Goal: Ask a question

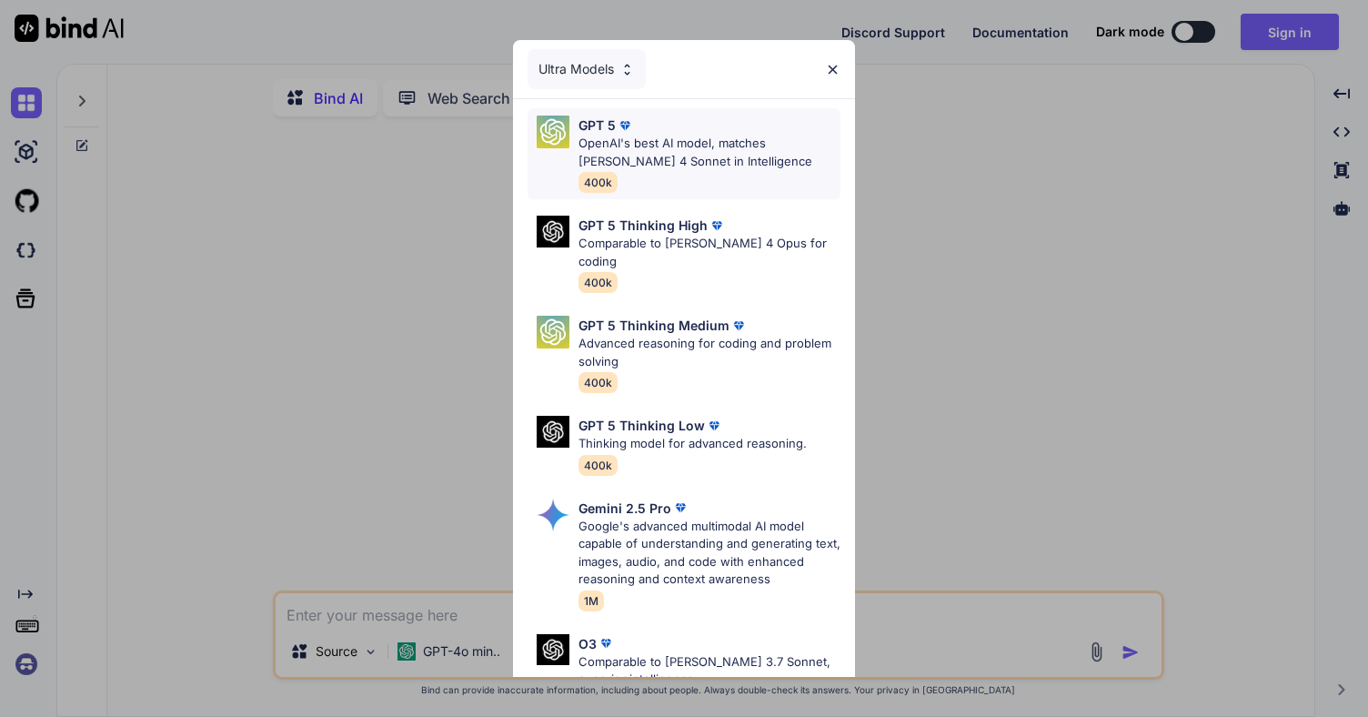
click at [657, 154] on p "OpenAI's best AI model, matches [PERSON_NAME] 4 Sonnet in Intelligence" at bounding box center [709, 152] width 262 height 35
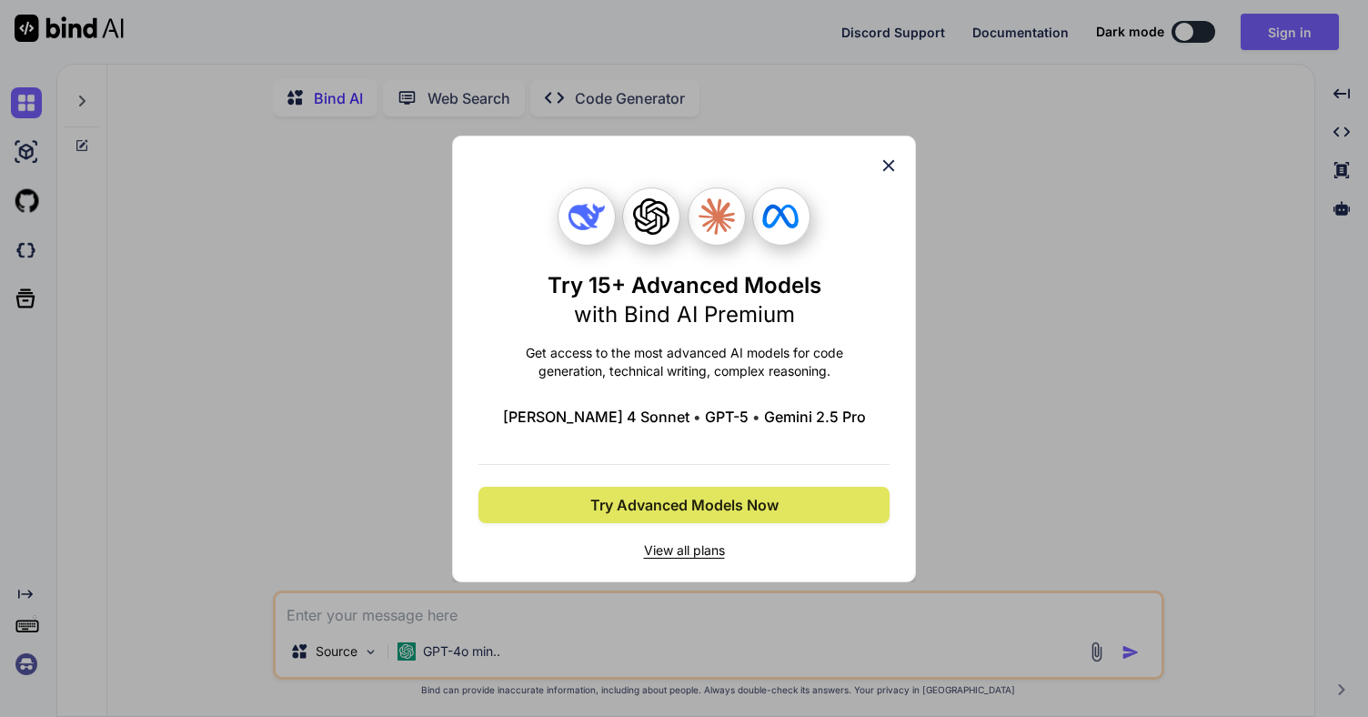
click at [667, 513] on span "Try Advanced Models Now" at bounding box center [684, 505] width 188 height 22
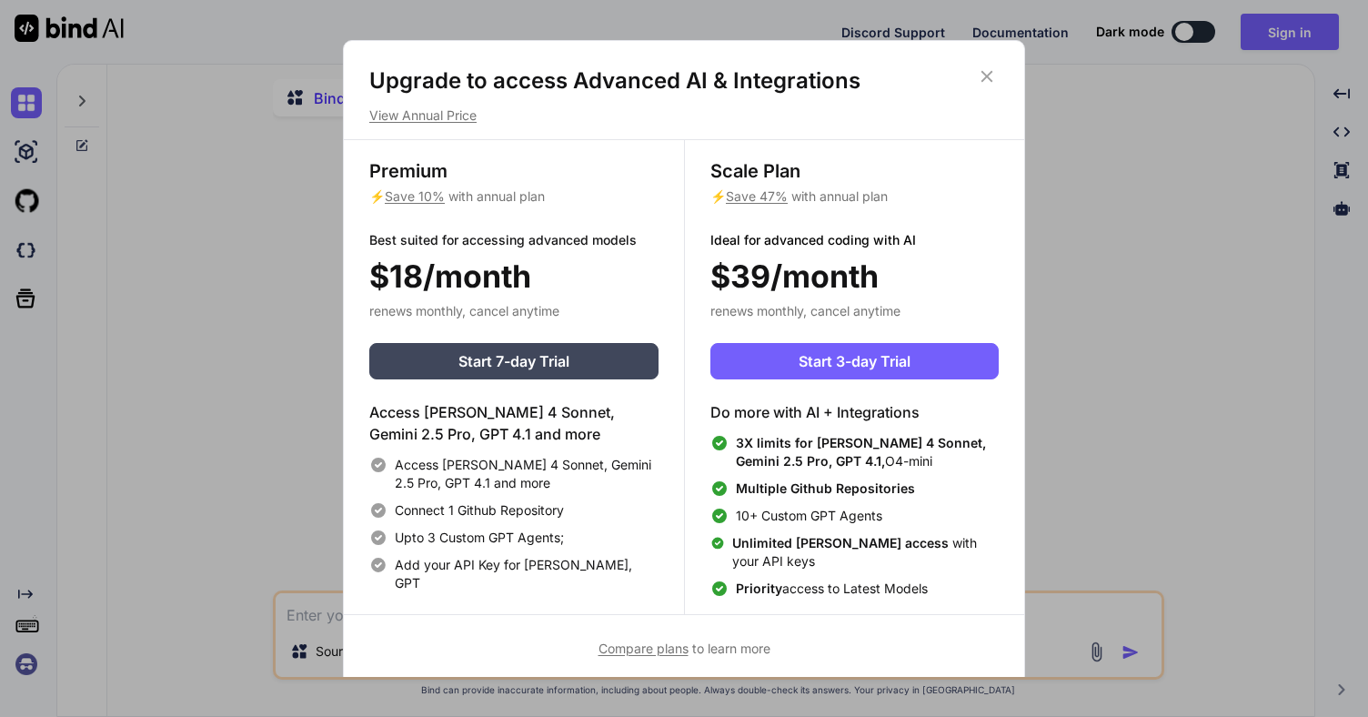
type textarea "x"
click at [984, 75] on icon at bounding box center [987, 76] width 20 height 20
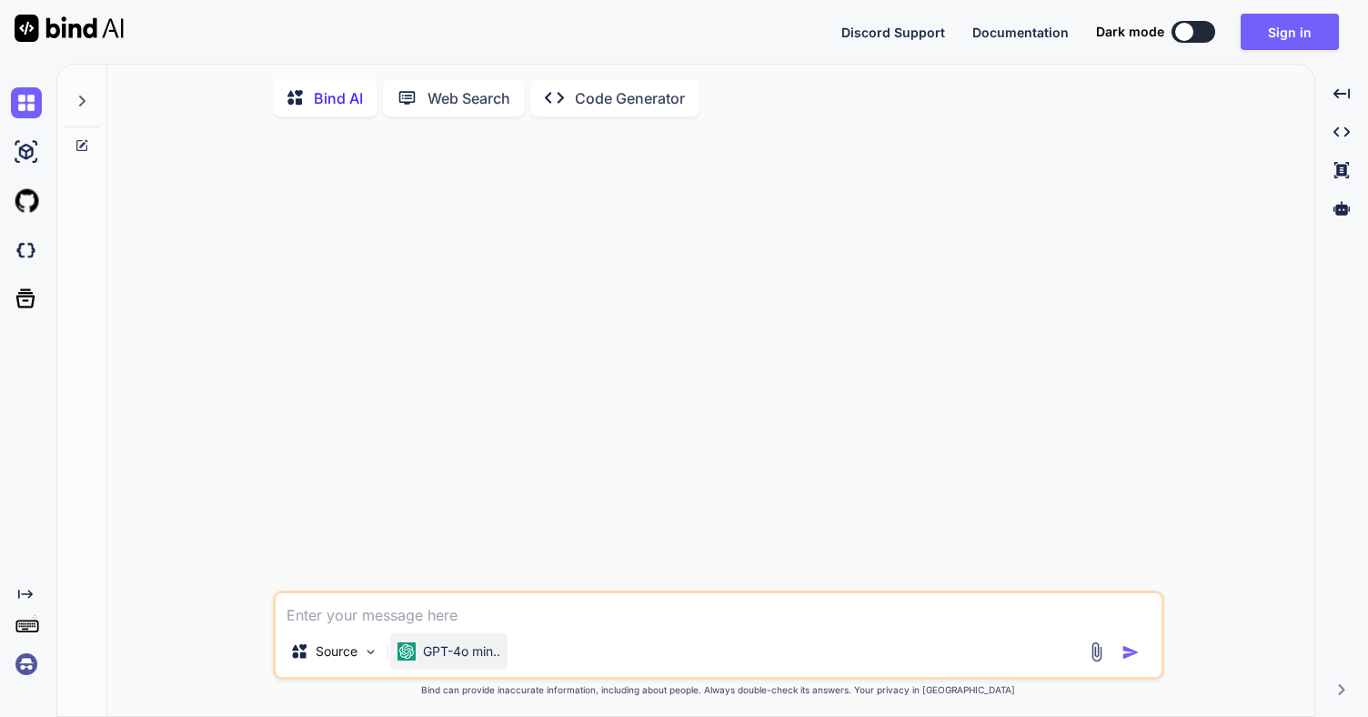
click at [456, 650] on p "GPT-4o min.." at bounding box center [461, 651] width 77 height 18
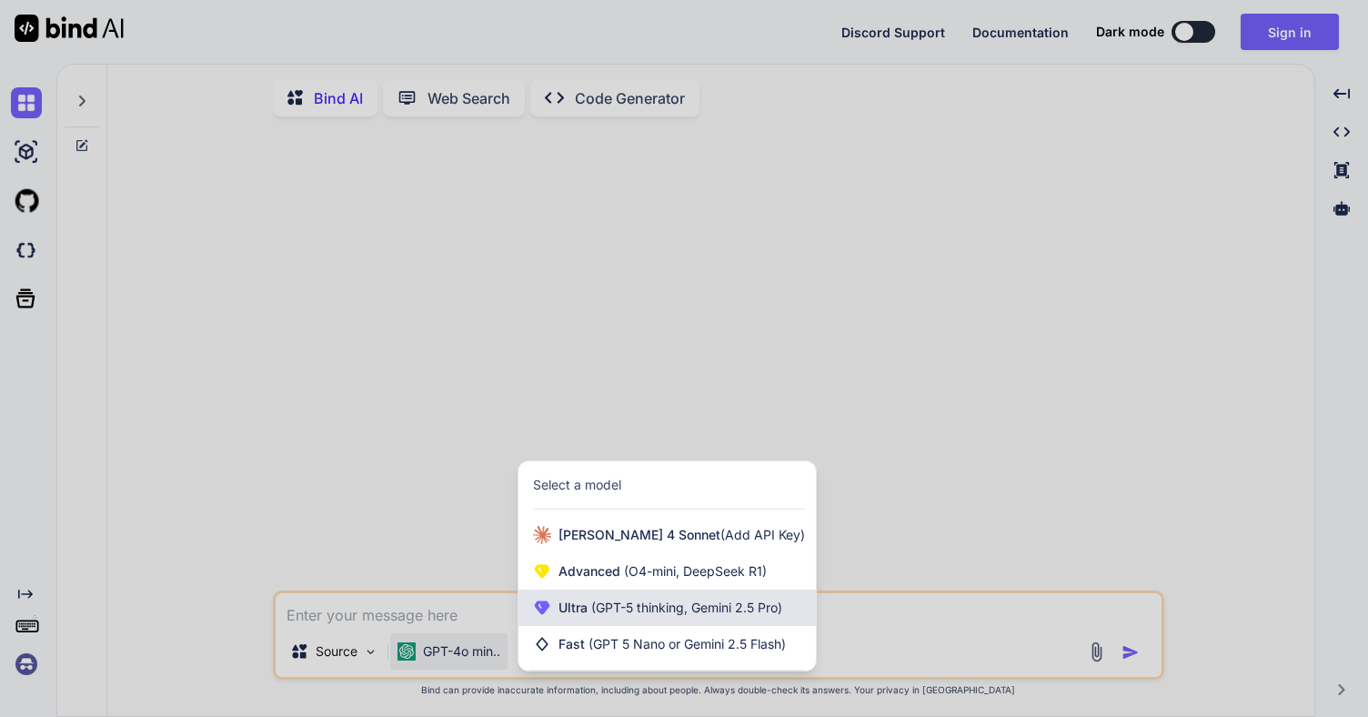
click at [562, 617] on span "Ultra (GPT-5 thinking, Gemini 2.5 Pro)" at bounding box center [670, 607] width 224 height 18
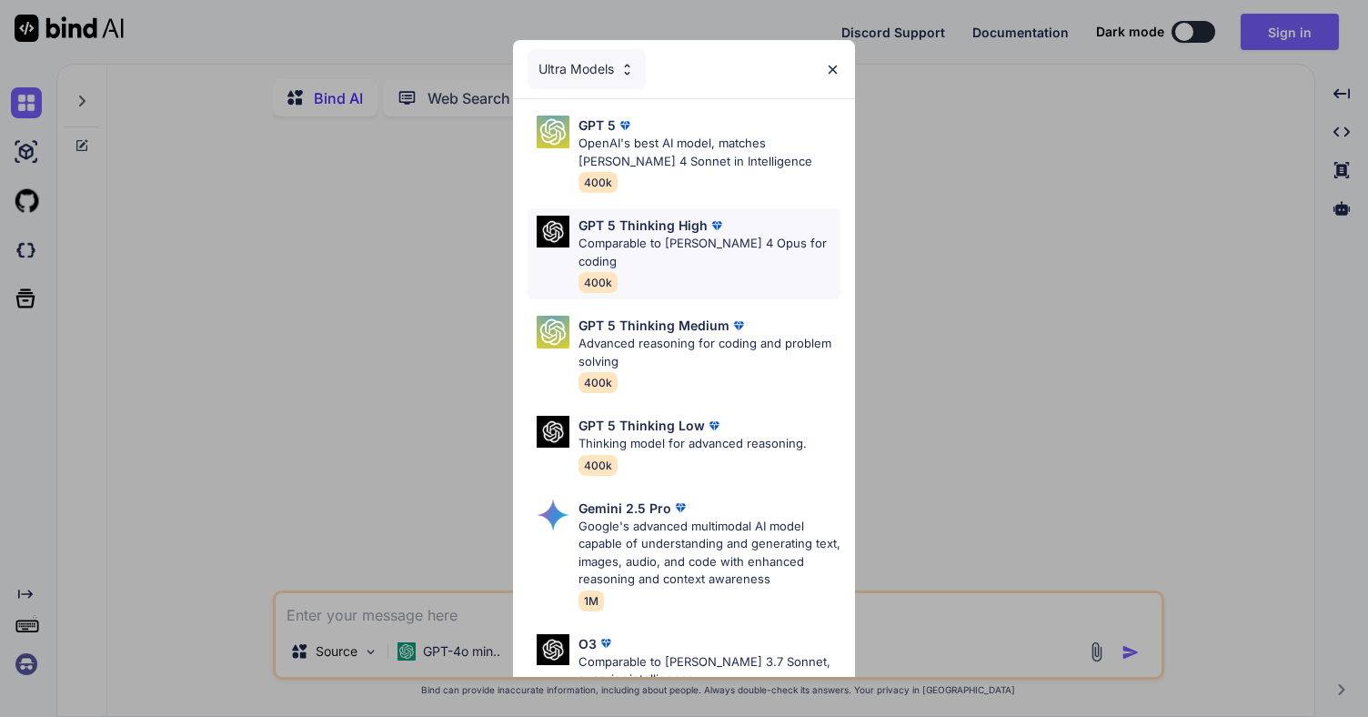
click at [632, 233] on p "GPT 5 Thinking High" at bounding box center [642, 225] width 129 height 19
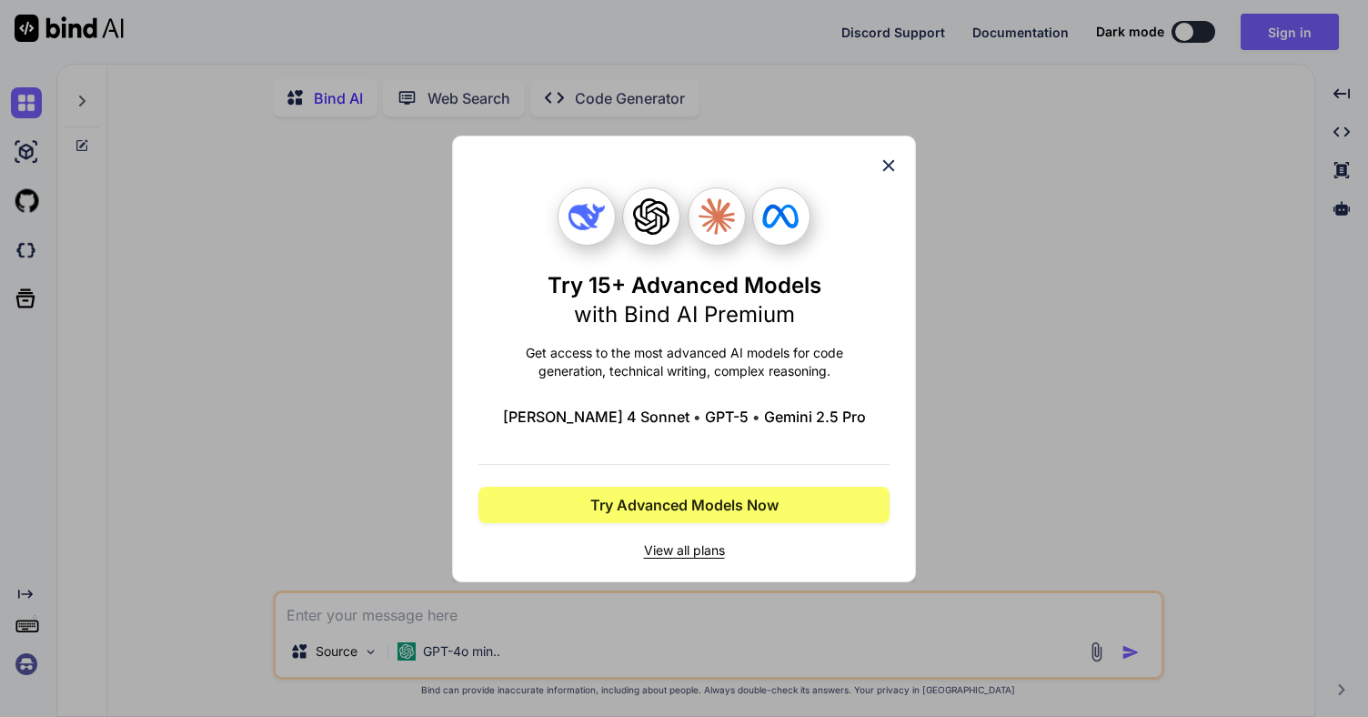
click at [878, 167] on div "Try 15+ Advanced Models with Bind AI Premium Get access to the most advanced AI…" at bounding box center [683, 358] width 411 height 445
click at [888, 165] on icon at bounding box center [889, 165] width 12 height 12
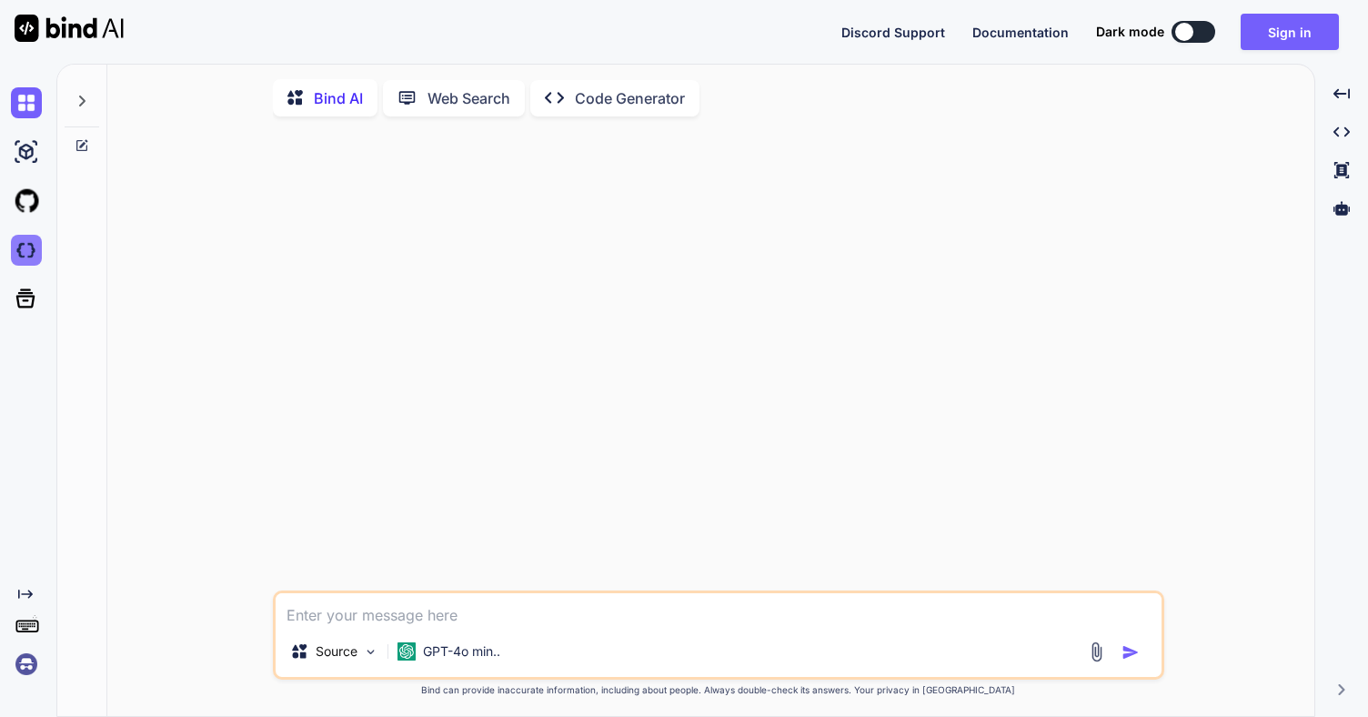
click at [33, 239] on img at bounding box center [26, 250] width 31 height 31
click at [88, 106] on icon at bounding box center [82, 101] width 15 height 15
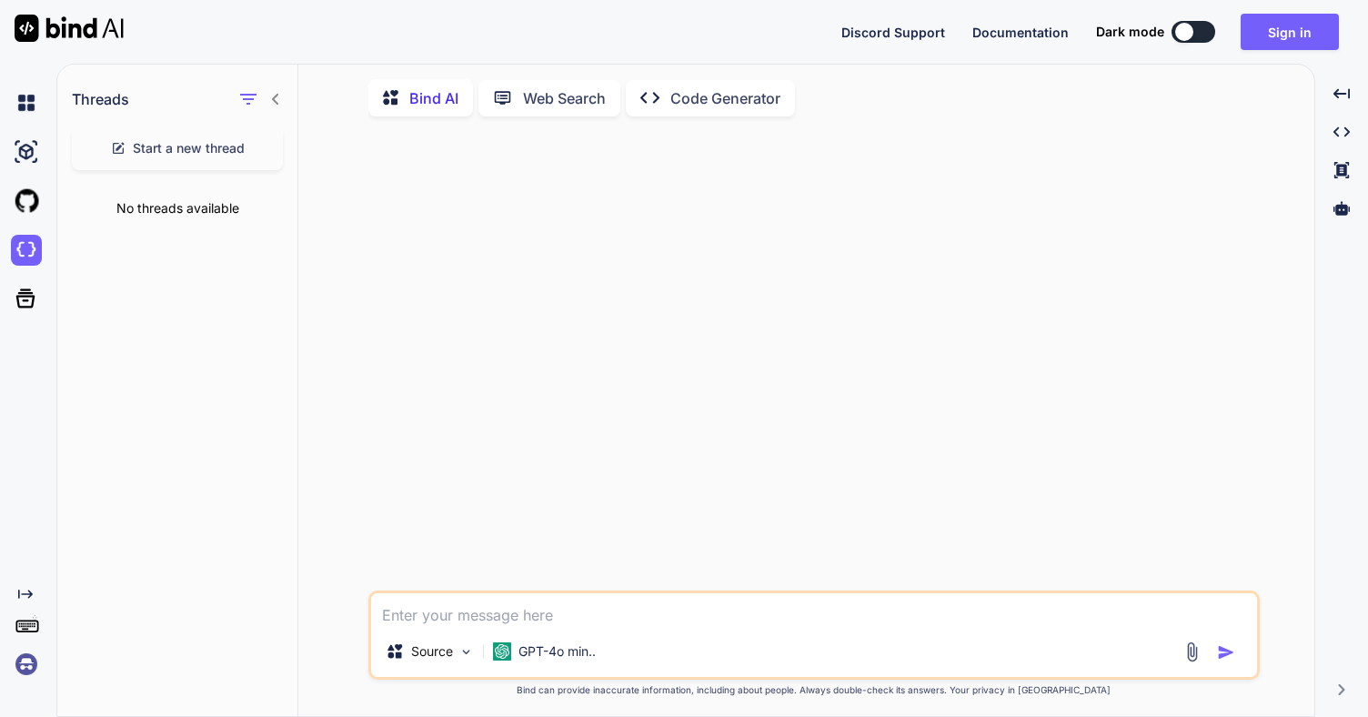
click at [276, 95] on icon at bounding box center [275, 99] width 15 height 15
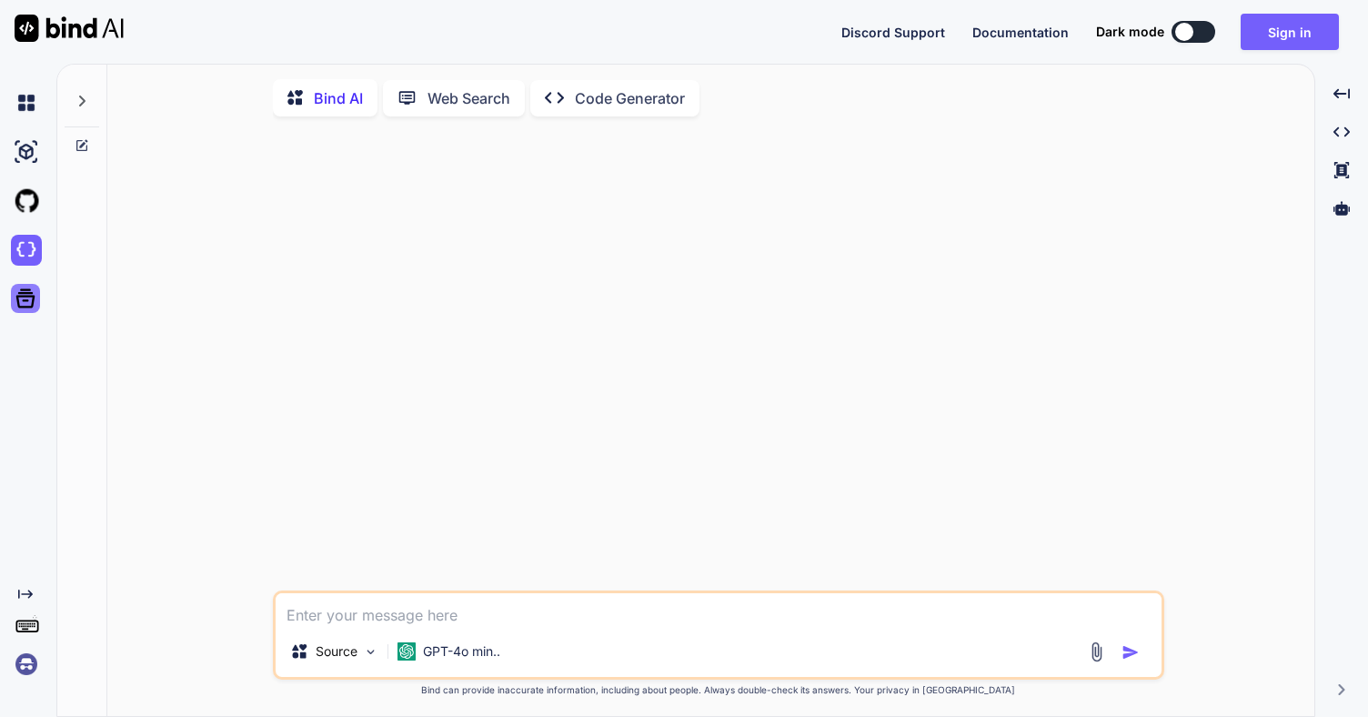
click at [15, 304] on icon at bounding box center [25, 298] width 25 height 25
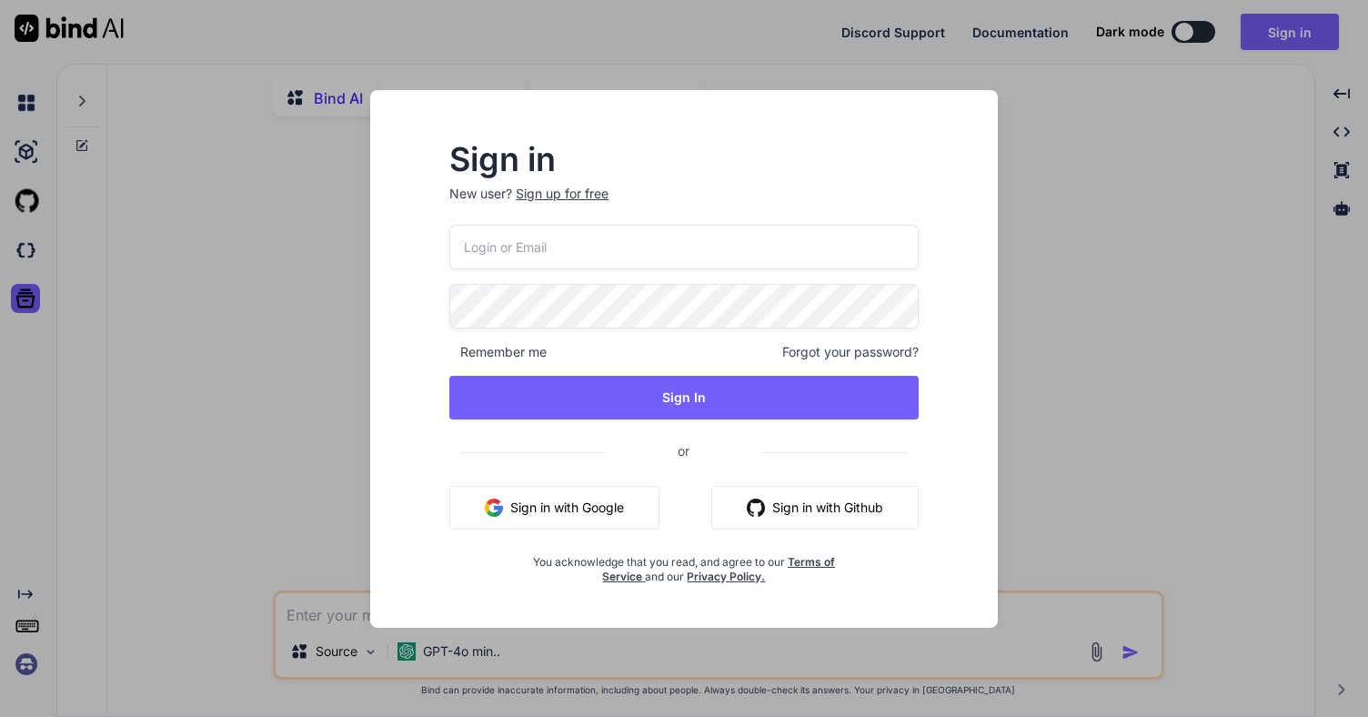
click at [361, 238] on div "Sign in New user? Sign up for free Remember me Forgot your password? Sign In or…" at bounding box center [684, 358] width 684 height 537
click at [279, 267] on div "Sign in New user? Sign up for free Remember me Forgot your password? Sign In or…" at bounding box center [684, 358] width 1368 height 717
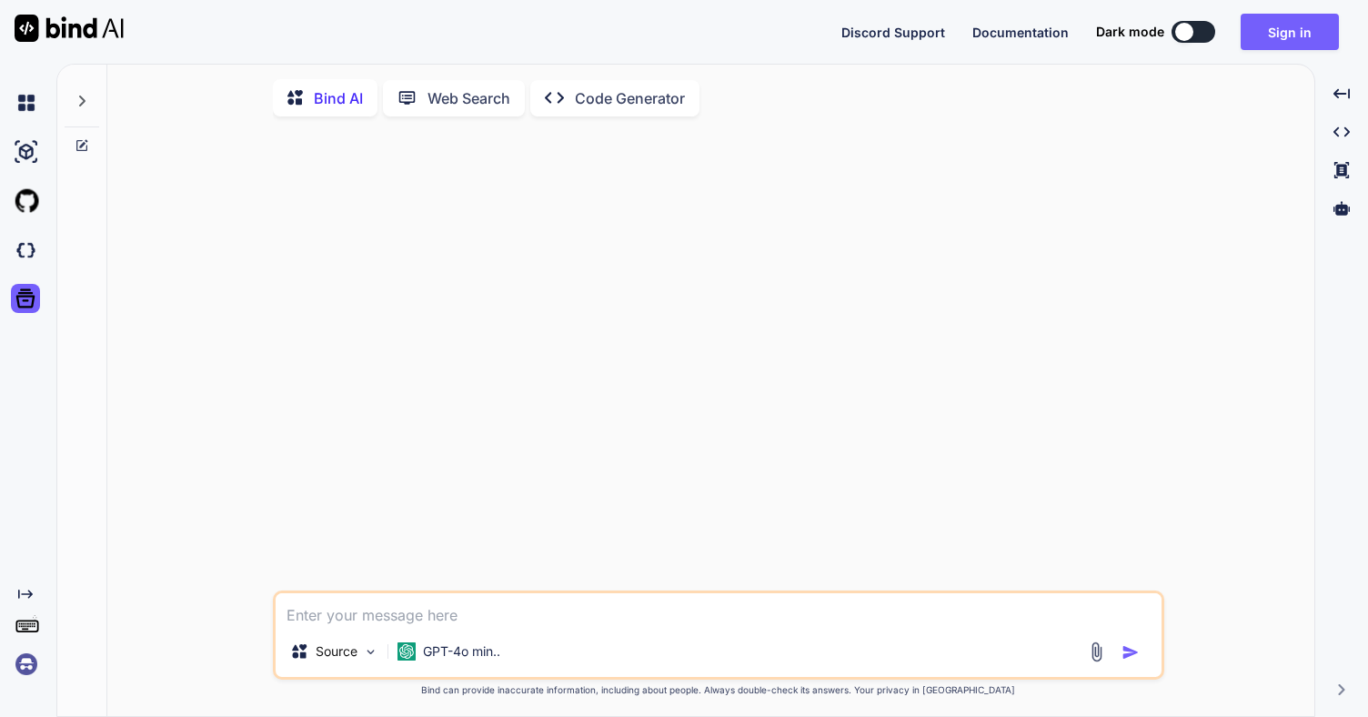
click at [22, 627] on icon at bounding box center [27, 624] width 25 height 25
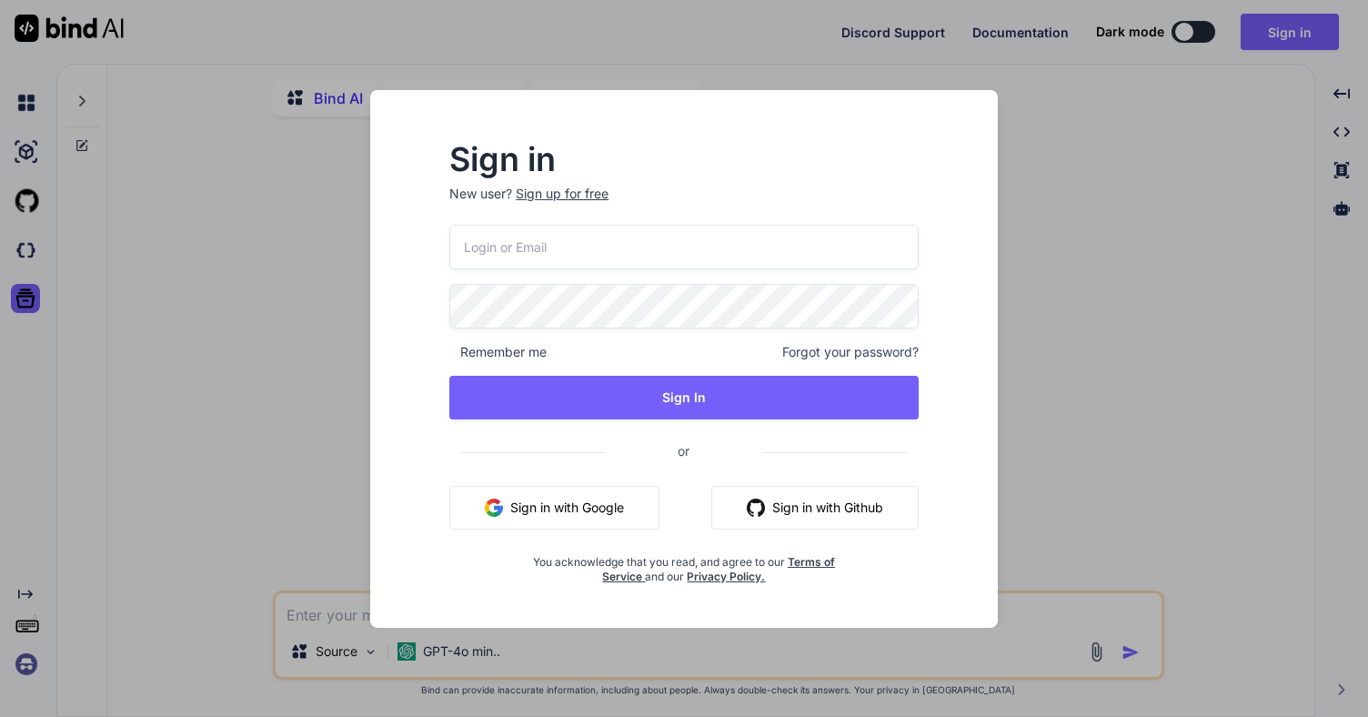
click at [25, 595] on div "Sign in New user? Sign up for free Remember me Forgot your password? Sign In or…" at bounding box center [684, 358] width 1368 height 717
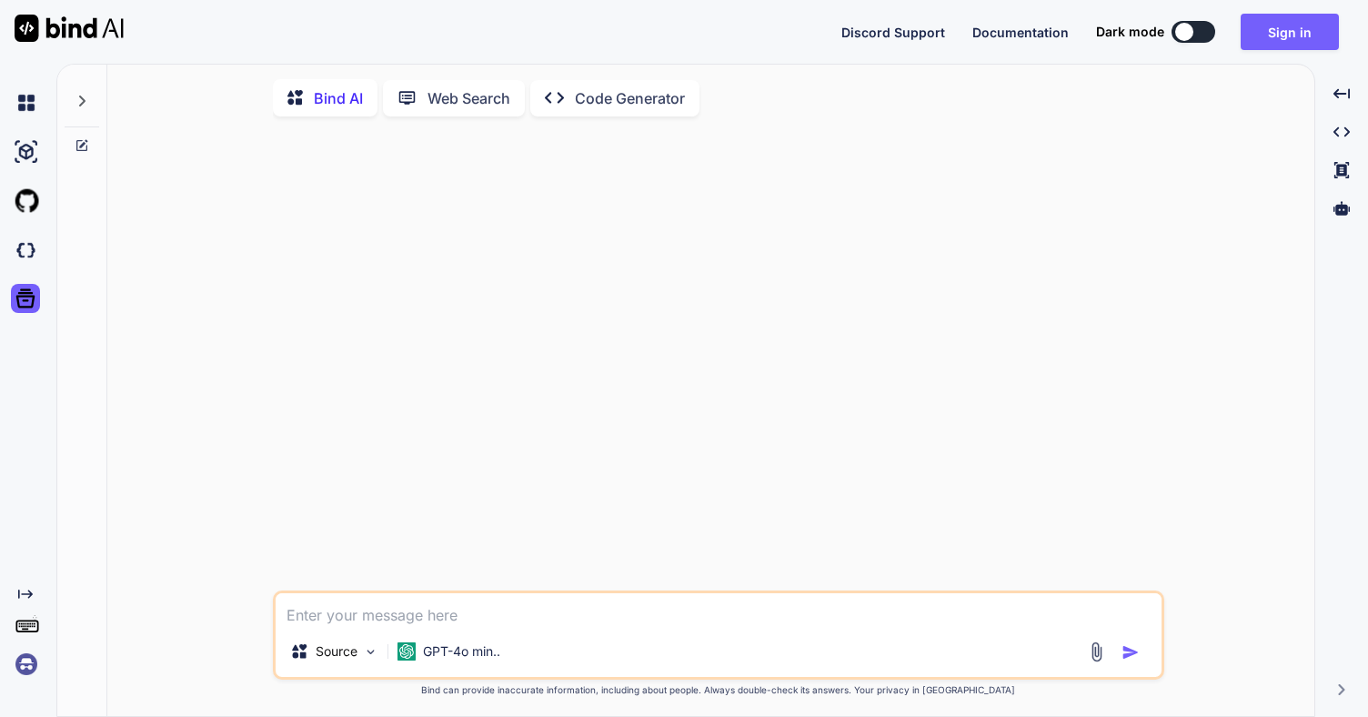
click at [27, 666] on img at bounding box center [26, 663] width 31 height 31
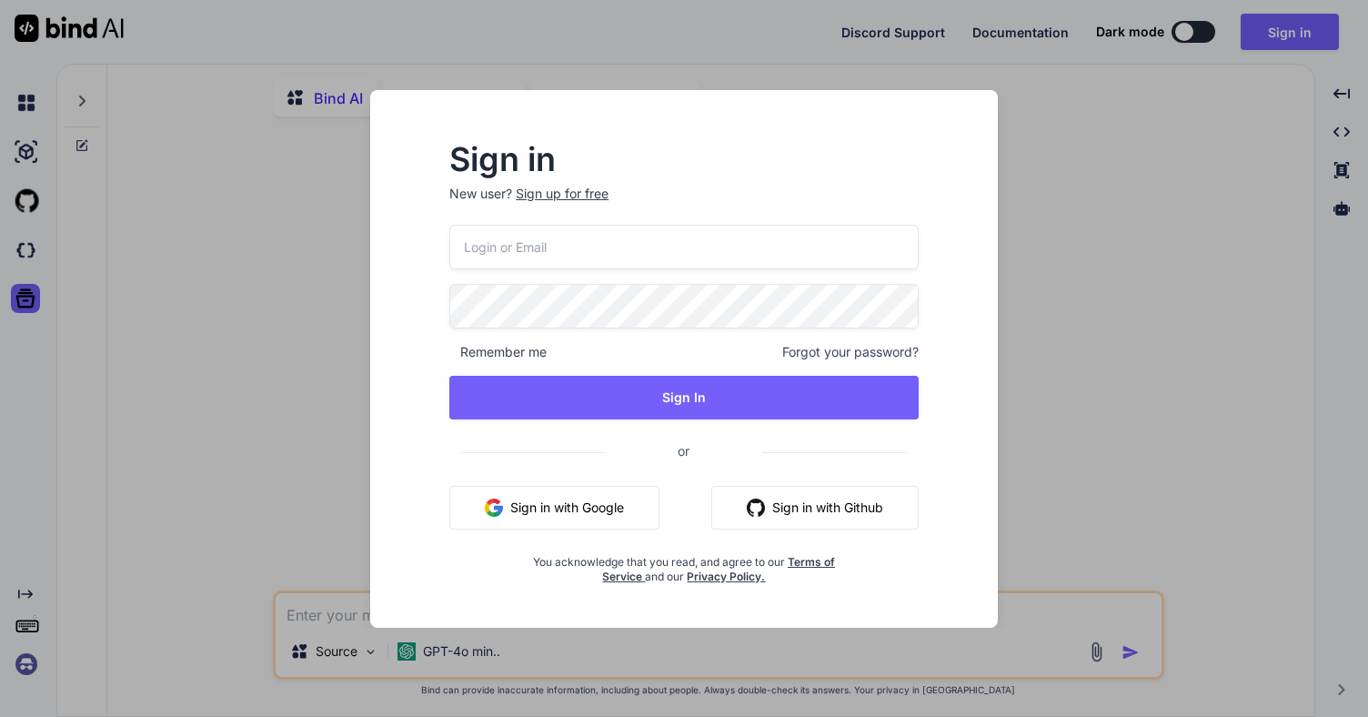
click at [267, 136] on div "Sign in New user? Sign up for free Remember me Forgot your password? Sign In or…" at bounding box center [684, 358] width 1368 height 717
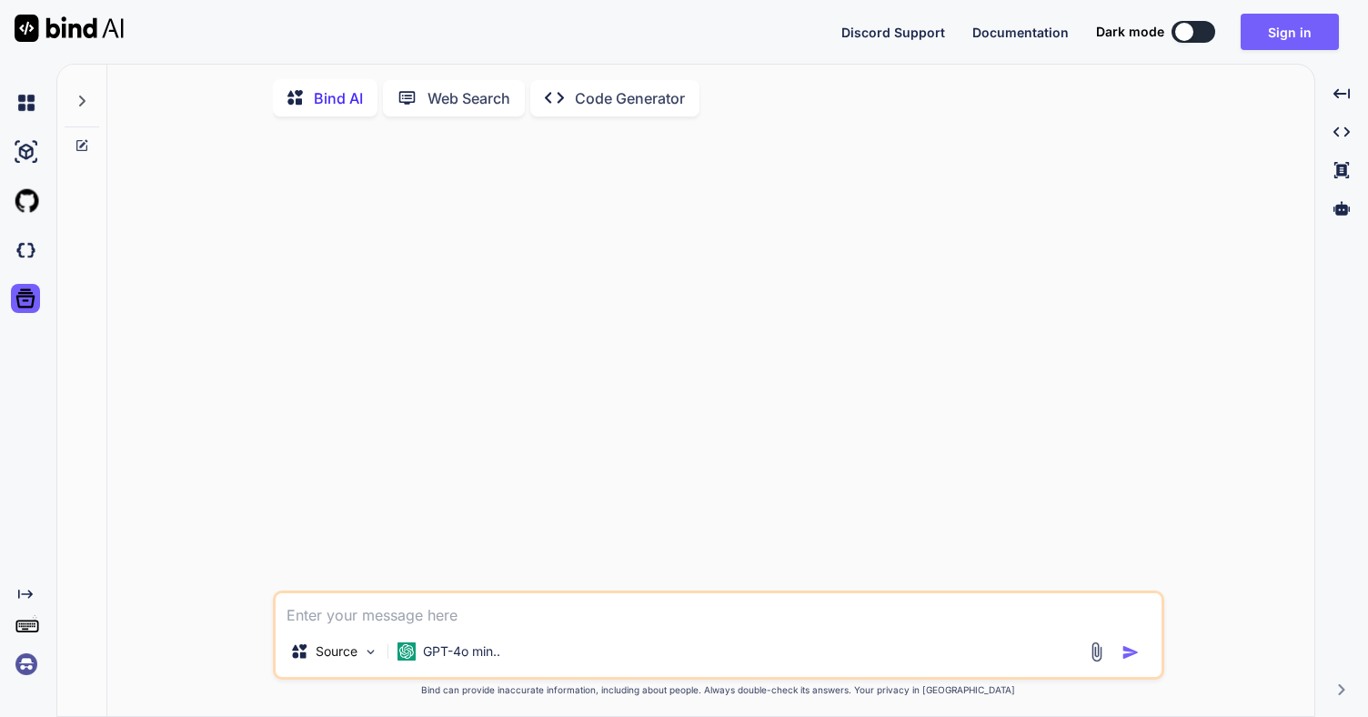
click at [438, 621] on textarea at bounding box center [719, 609] width 886 height 33
type textarea "ه"
click at [357, 663] on div "Source" at bounding box center [334, 651] width 103 height 36
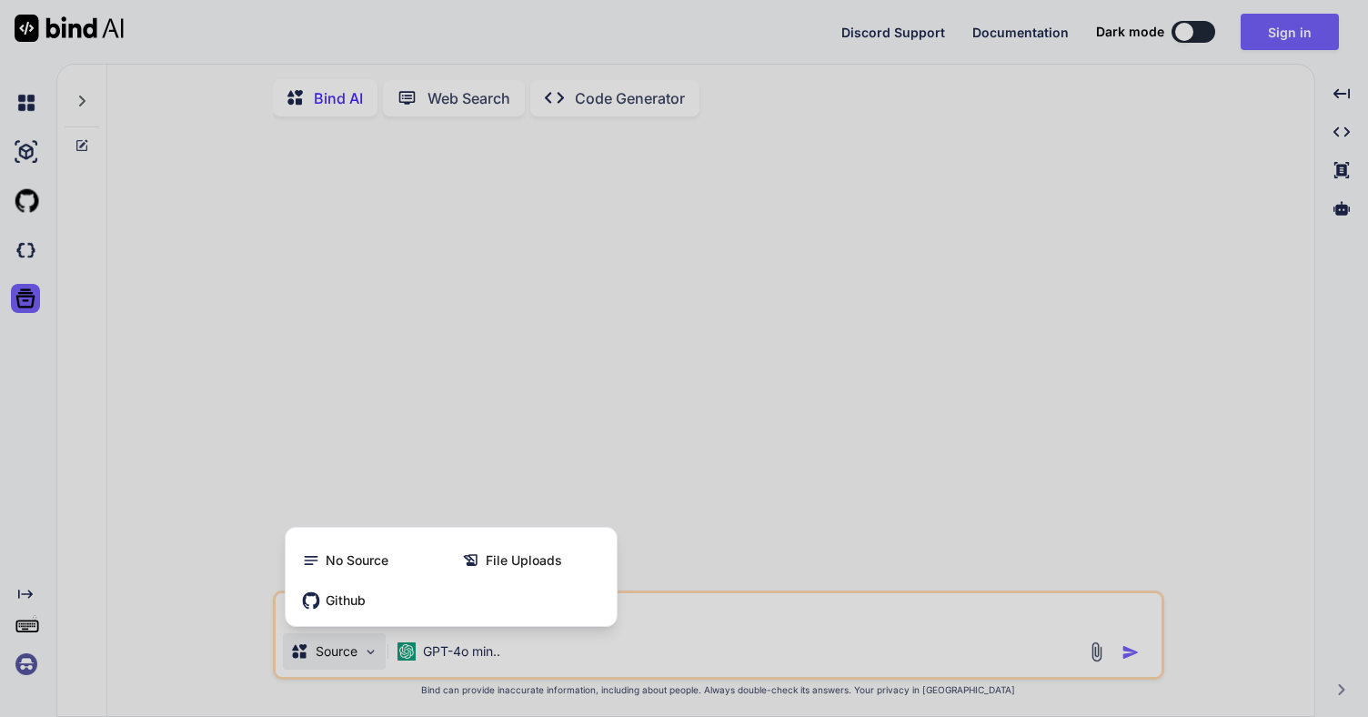
click at [480, 661] on div at bounding box center [684, 358] width 1368 height 717
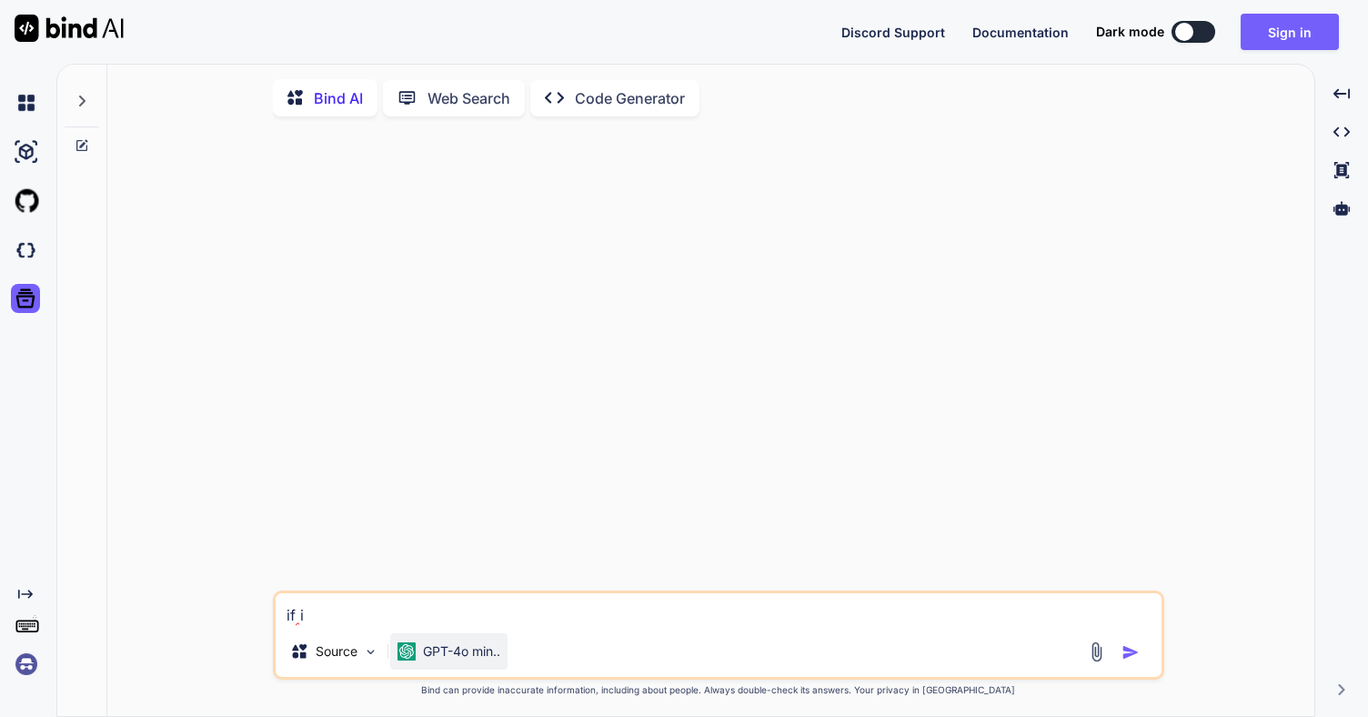
click at [497, 653] on p "GPT-4o min.." at bounding box center [461, 651] width 77 height 18
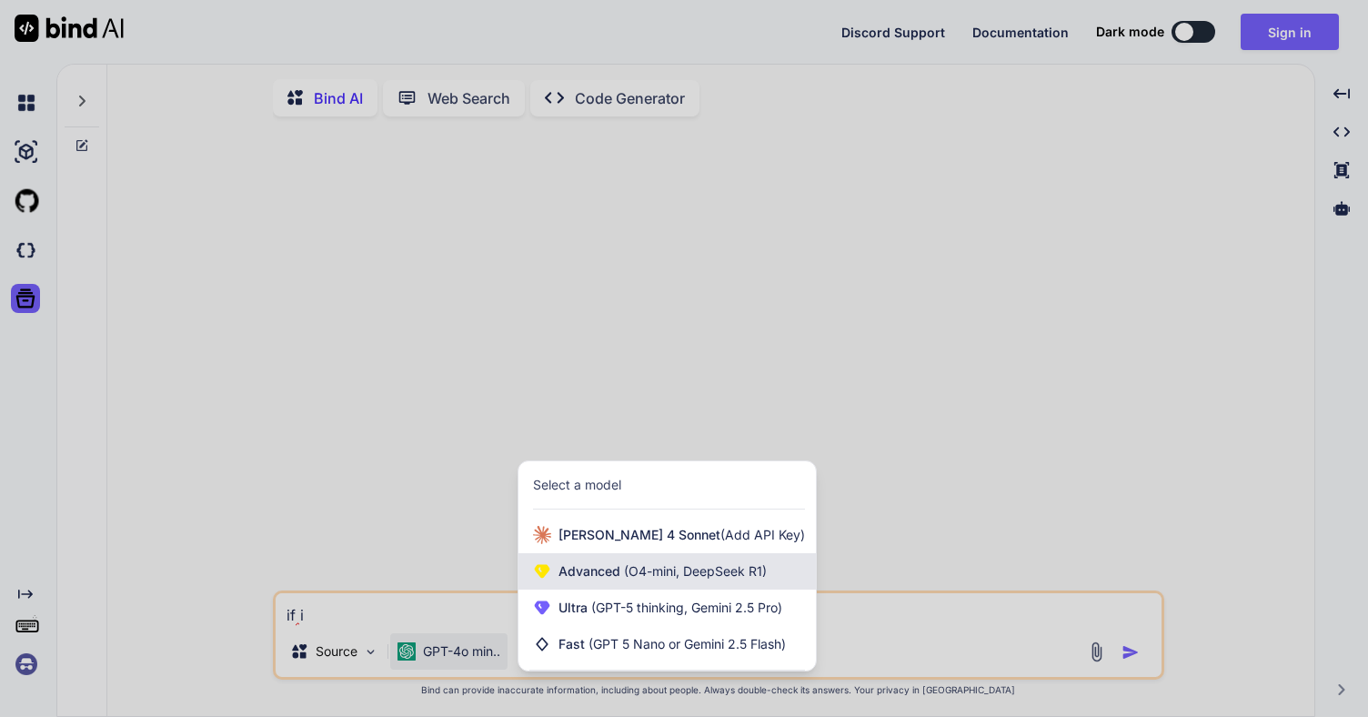
click at [608, 577] on span "Advanced (O4-mini, DeepSeek R1)" at bounding box center [662, 571] width 208 height 18
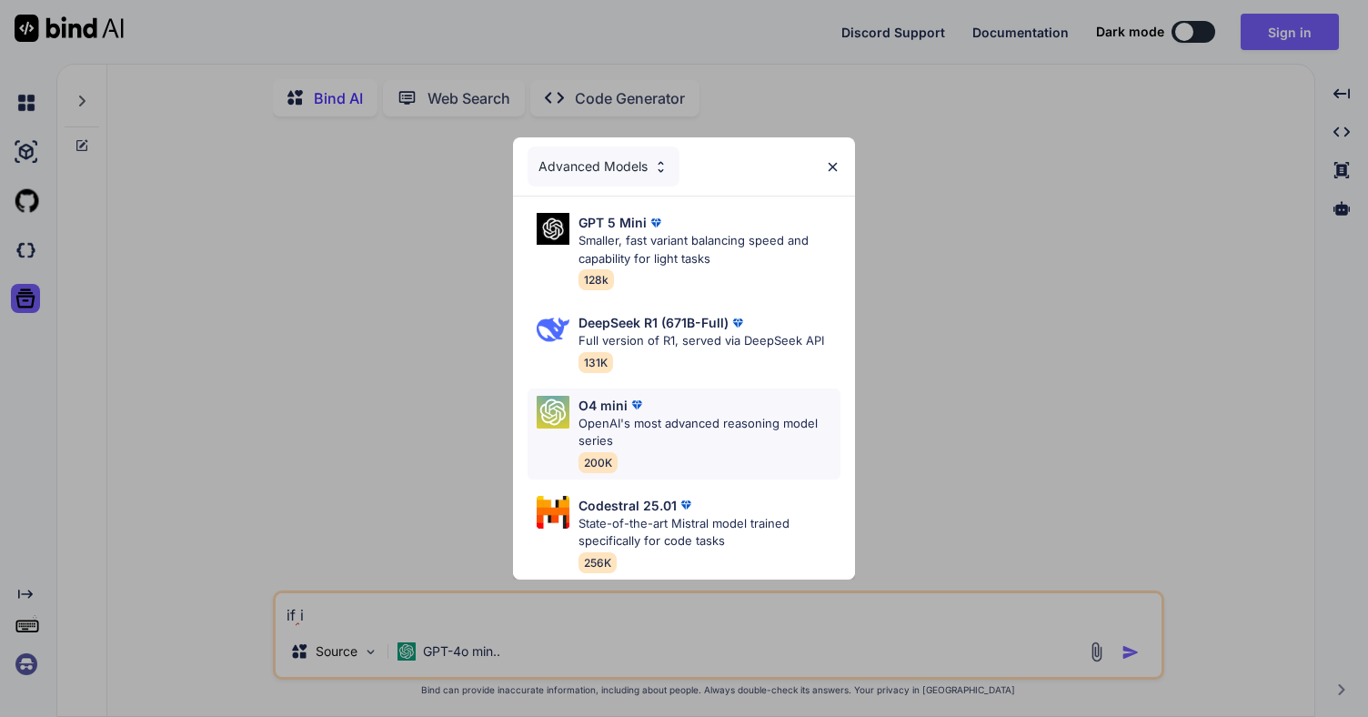
click at [625, 396] on p "O4 mini" at bounding box center [602, 405] width 49 height 19
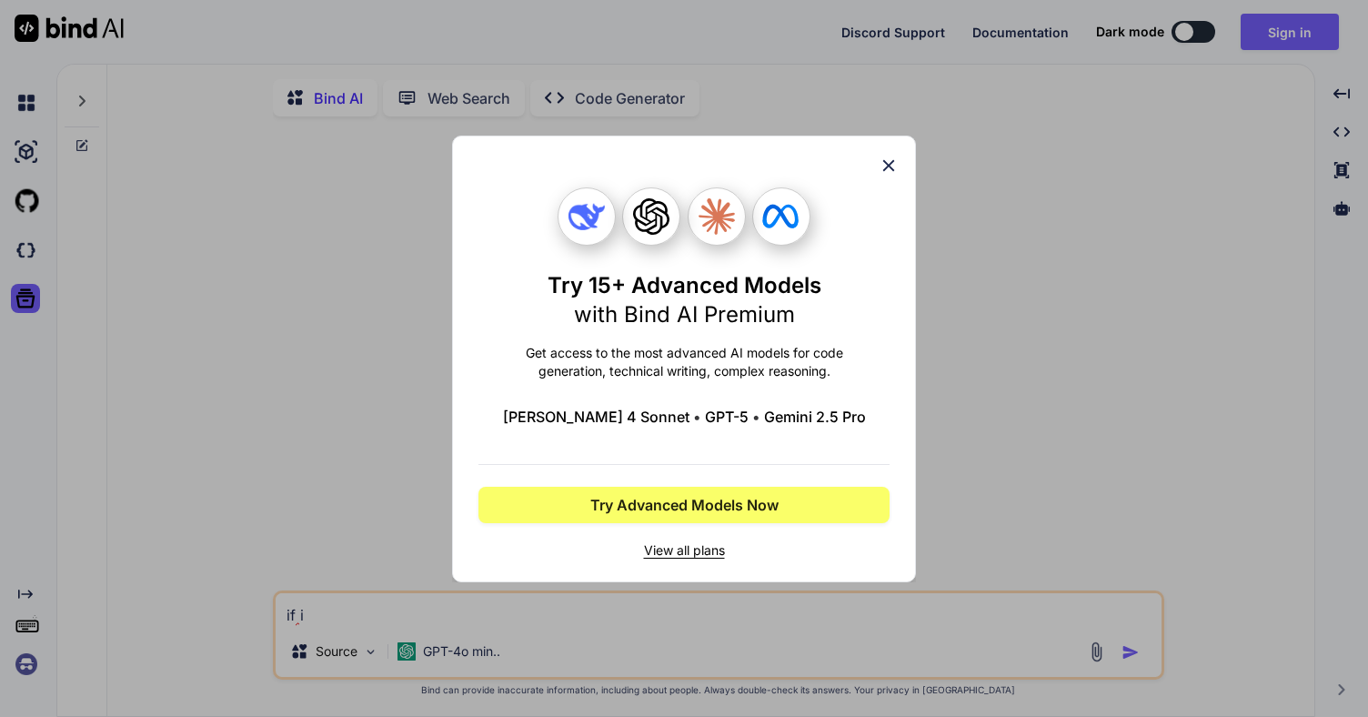
click at [748, 367] on p "Get access to the most advanced AI models for code generation, technical writin…" at bounding box center [683, 362] width 411 height 36
click at [879, 161] on icon at bounding box center [888, 166] width 20 height 20
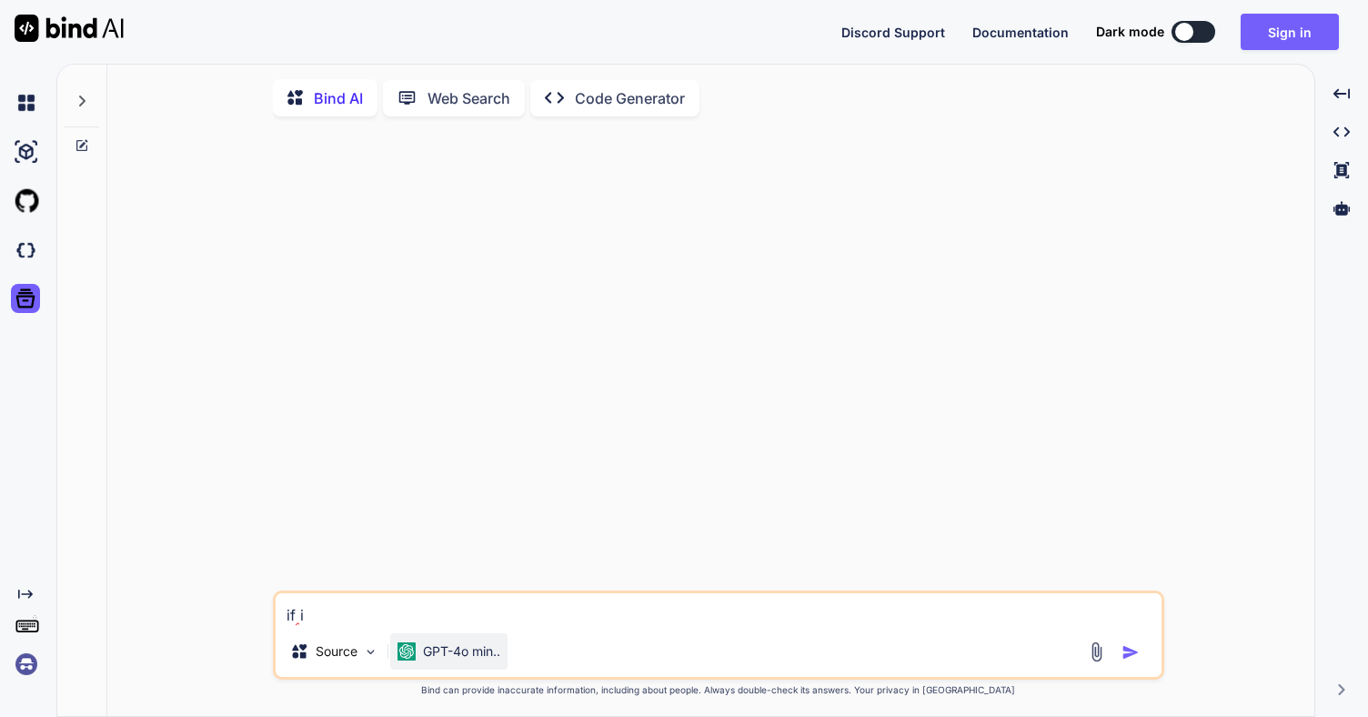
click at [468, 660] on p "GPT-4o min.." at bounding box center [461, 651] width 77 height 18
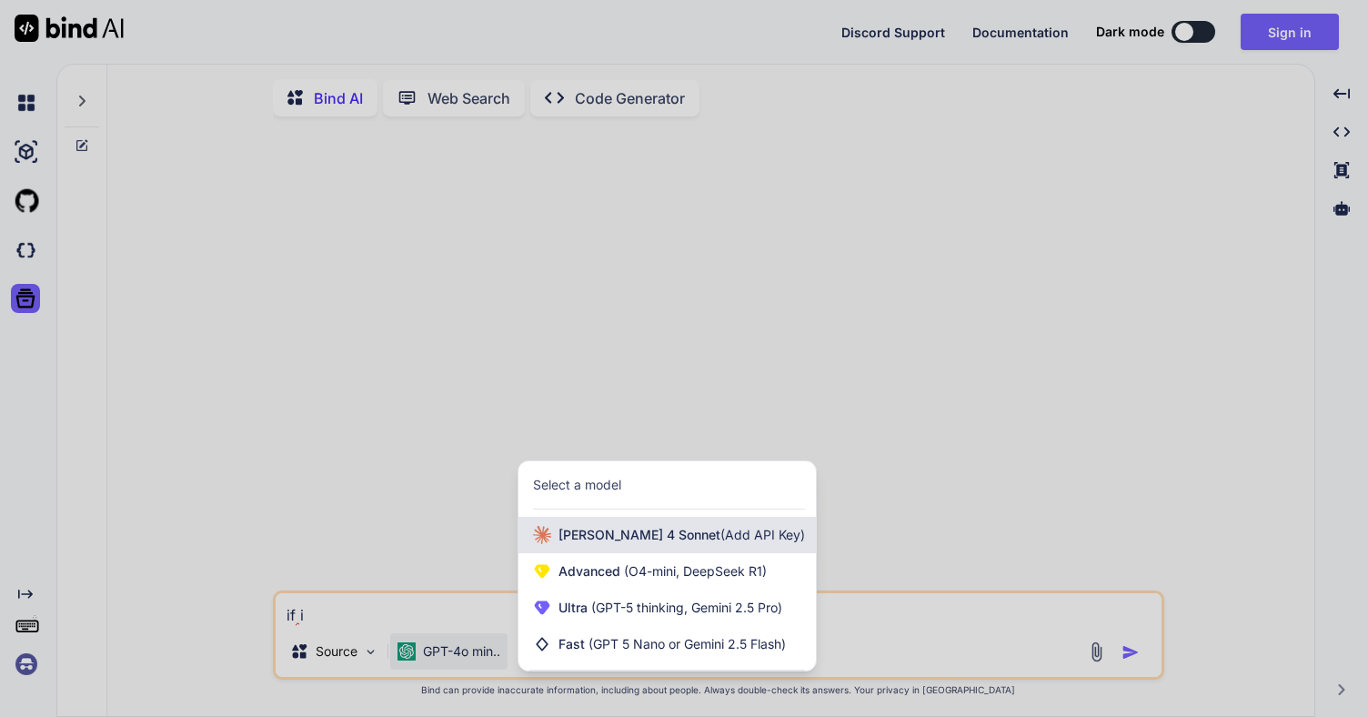
click at [567, 538] on span "[PERSON_NAME] 4 Sonnet (Add API Key)" at bounding box center [681, 535] width 246 height 18
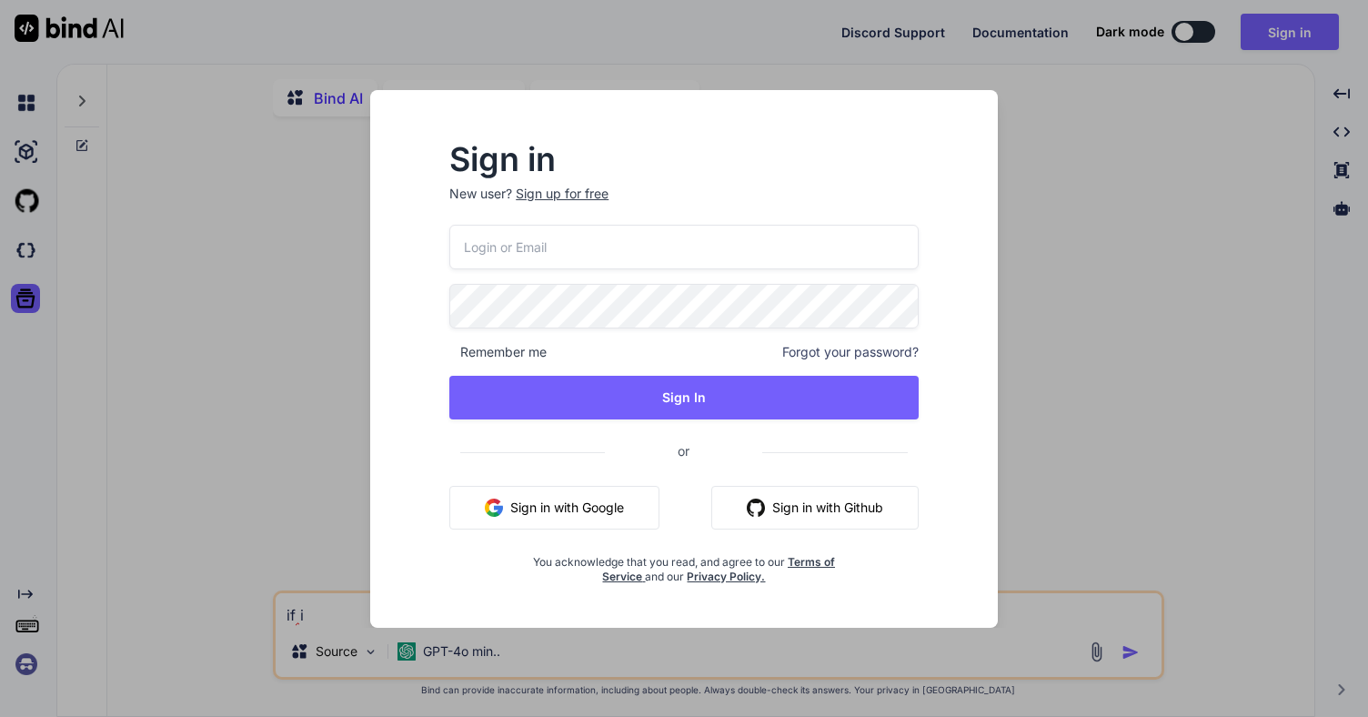
click at [518, 616] on div "Sign in New user? Sign up for free Remember me Forgot your password? Sign In or…" at bounding box center [683, 375] width 597 height 505
click at [531, 629] on div "Sign in New user? Sign up for free Remember me Forgot your password? Sign In or…" at bounding box center [684, 358] width 1368 height 717
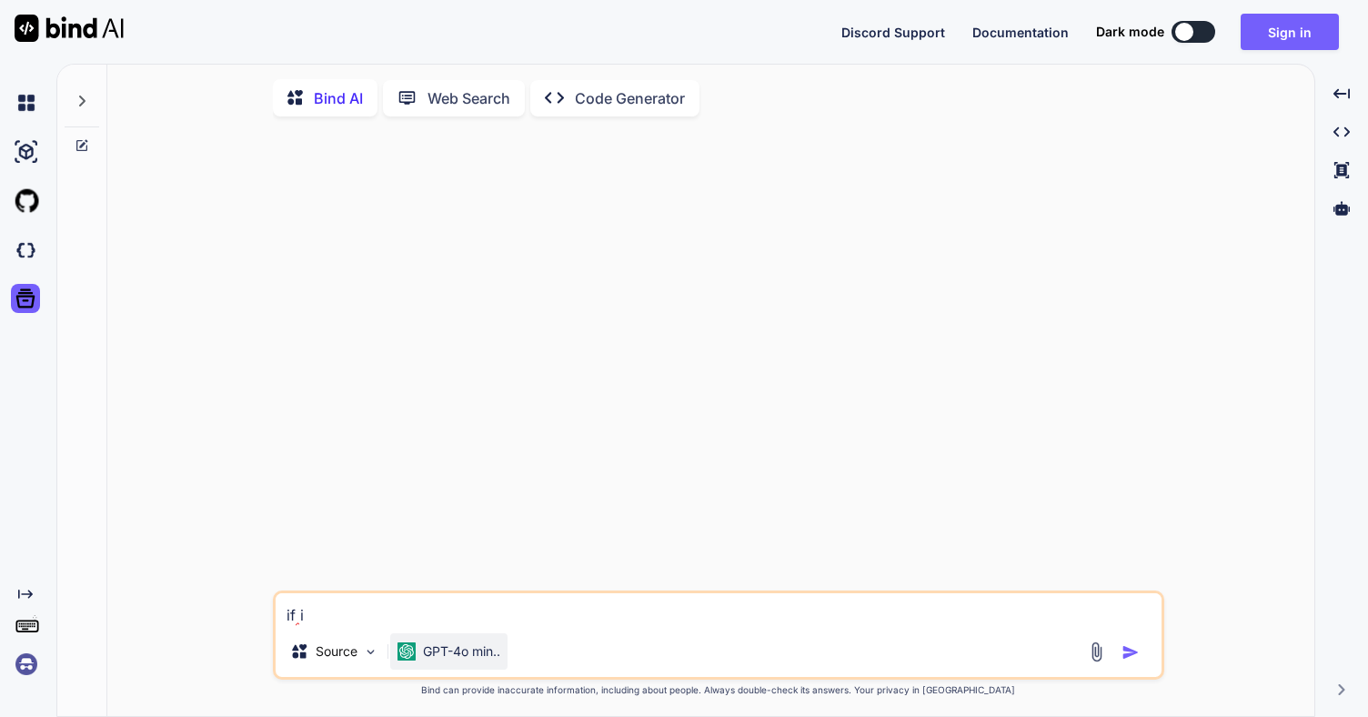
click at [430, 665] on div "GPT-4o min.." at bounding box center [448, 651] width 117 height 36
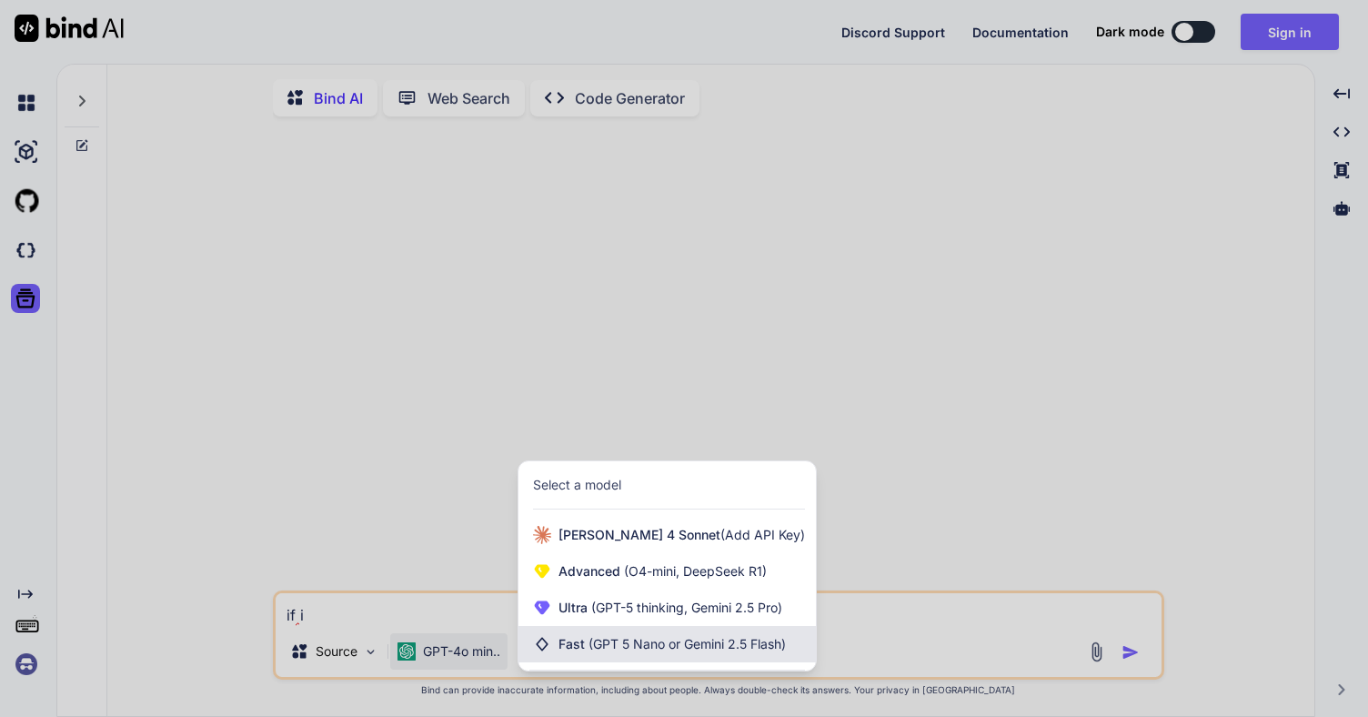
click at [597, 640] on span "(GPT 5 Nano or Gemini 2.5 Flash)" at bounding box center [686, 643] width 197 height 15
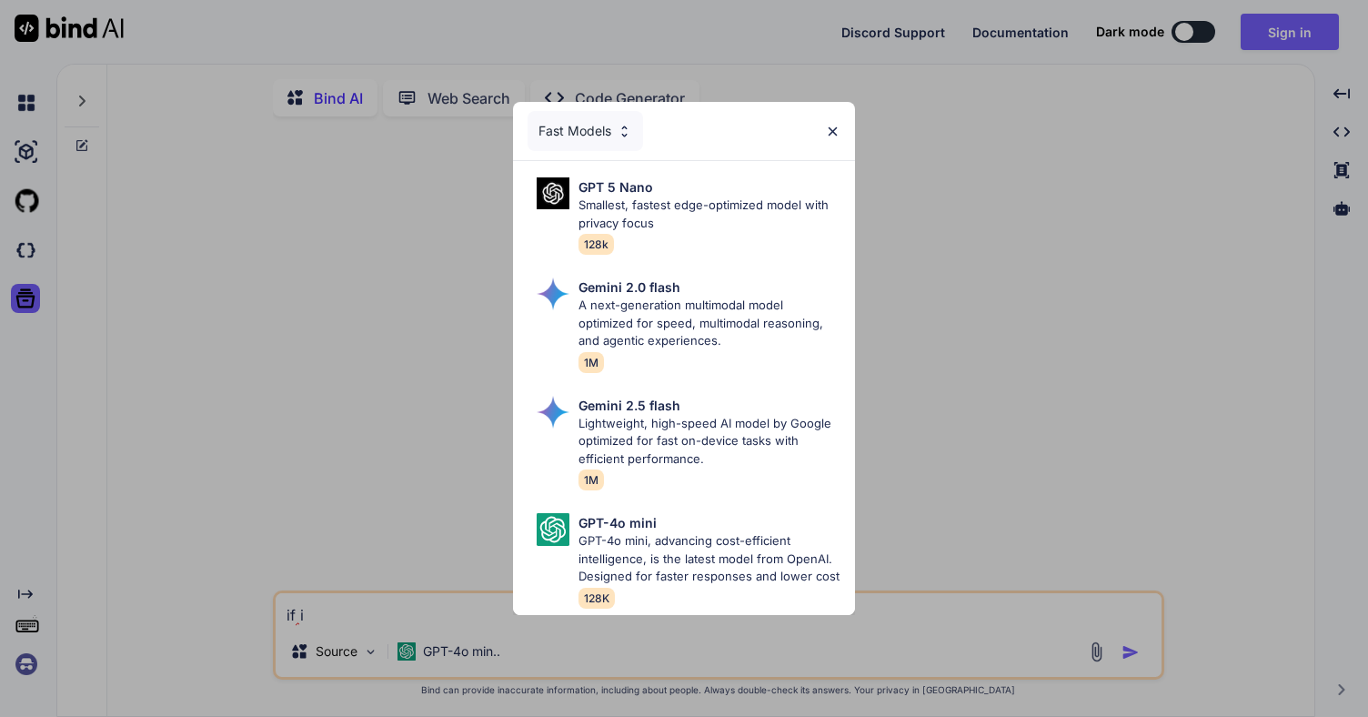
click at [580, 653] on div "Fast Models GPT 5 Nano Smallest, fastest edge-optimized model with privacy focu…" at bounding box center [684, 358] width 1368 height 717
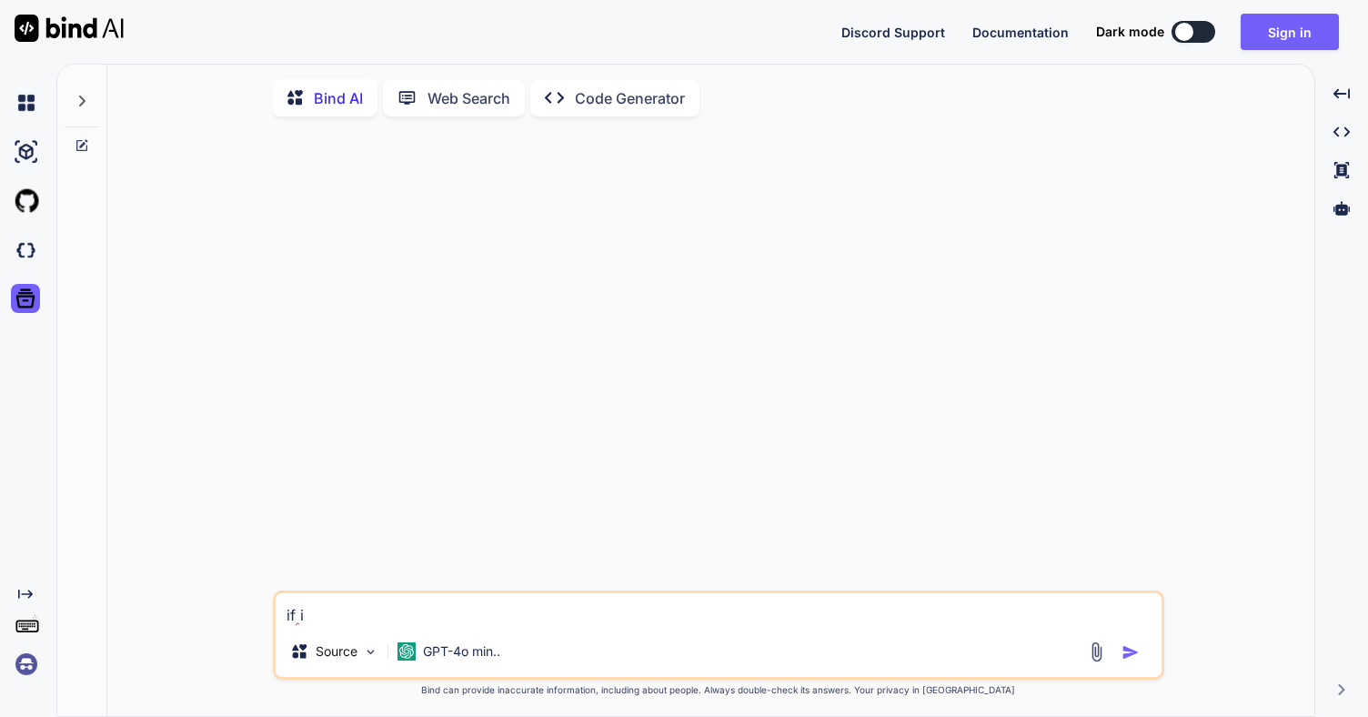
click at [540, 602] on textarea "if i" at bounding box center [719, 609] width 886 height 33
click at [527, 613] on textarea "if i" at bounding box center [719, 609] width 886 height 33
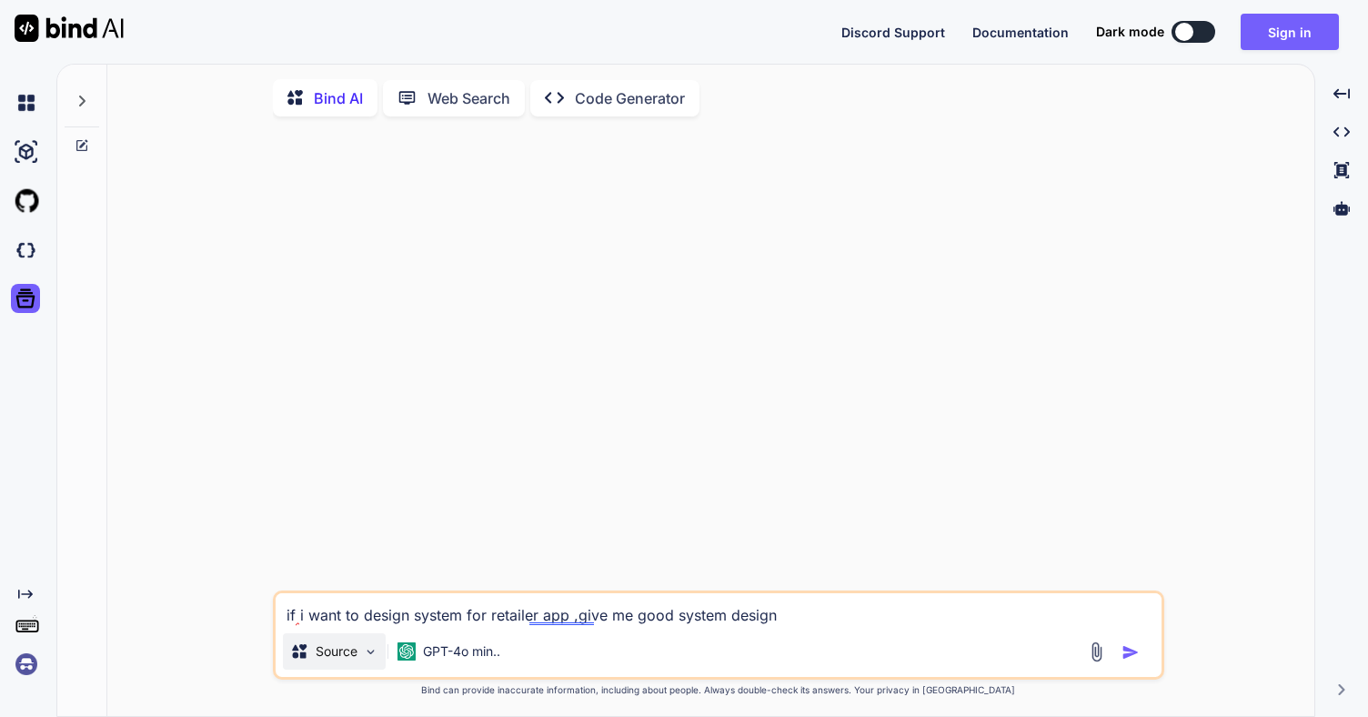
type textarea "if i want to design system for retailer app ,give me good system design"
click at [347, 669] on div "Source" at bounding box center [334, 651] width 103 height 36
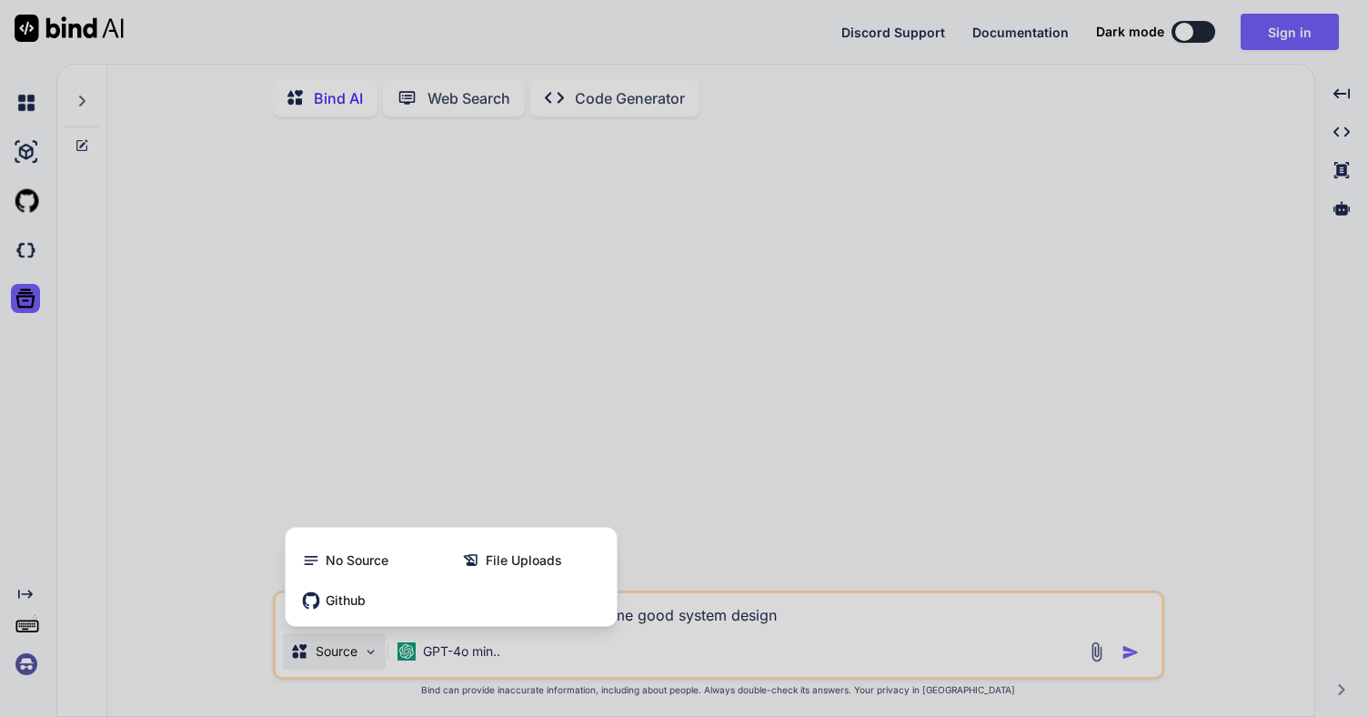
click at [547, 386] on div at bounding box center [684, 358] width 1368 height 717
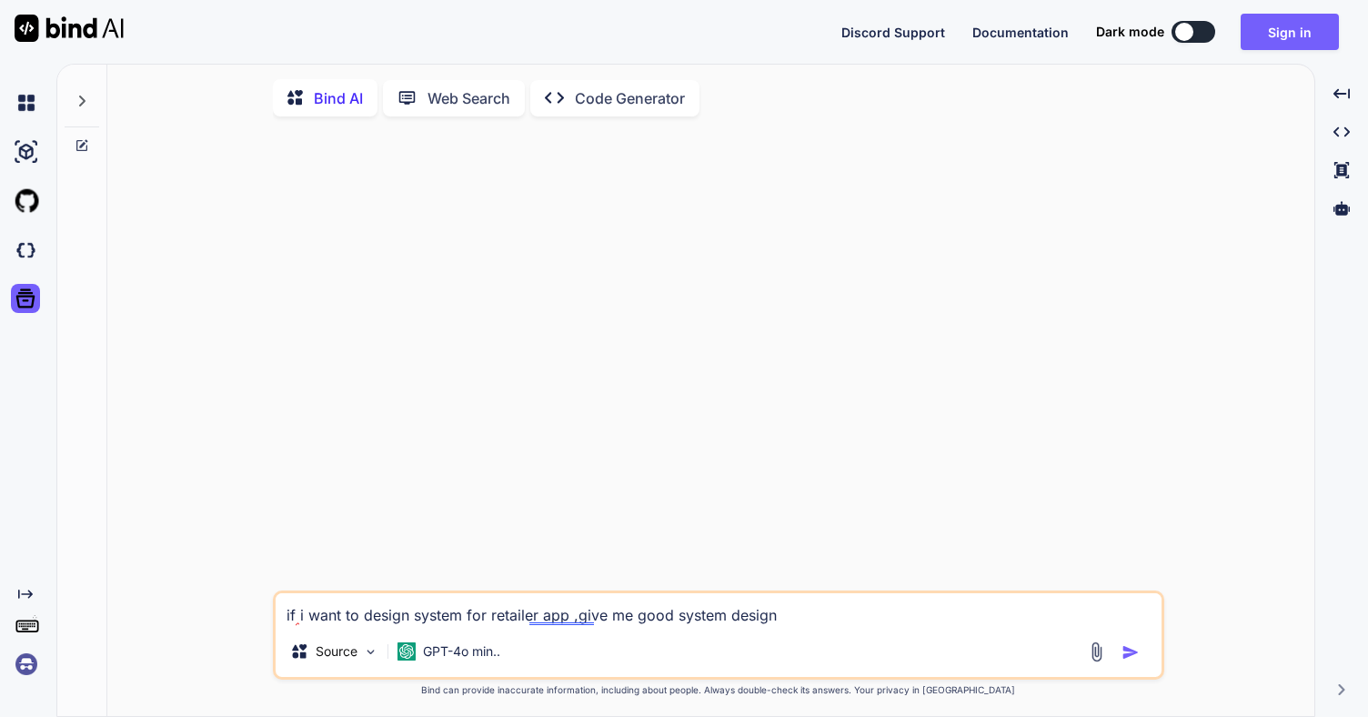
click at [811, 619] on textarea "if i want to design system for retailer app ,give me good system design" at bounding box center [719, 609] width 886 height 33
click at [1134, 661] on img "button" at bounding box center [1130, 652] width 18 height 18
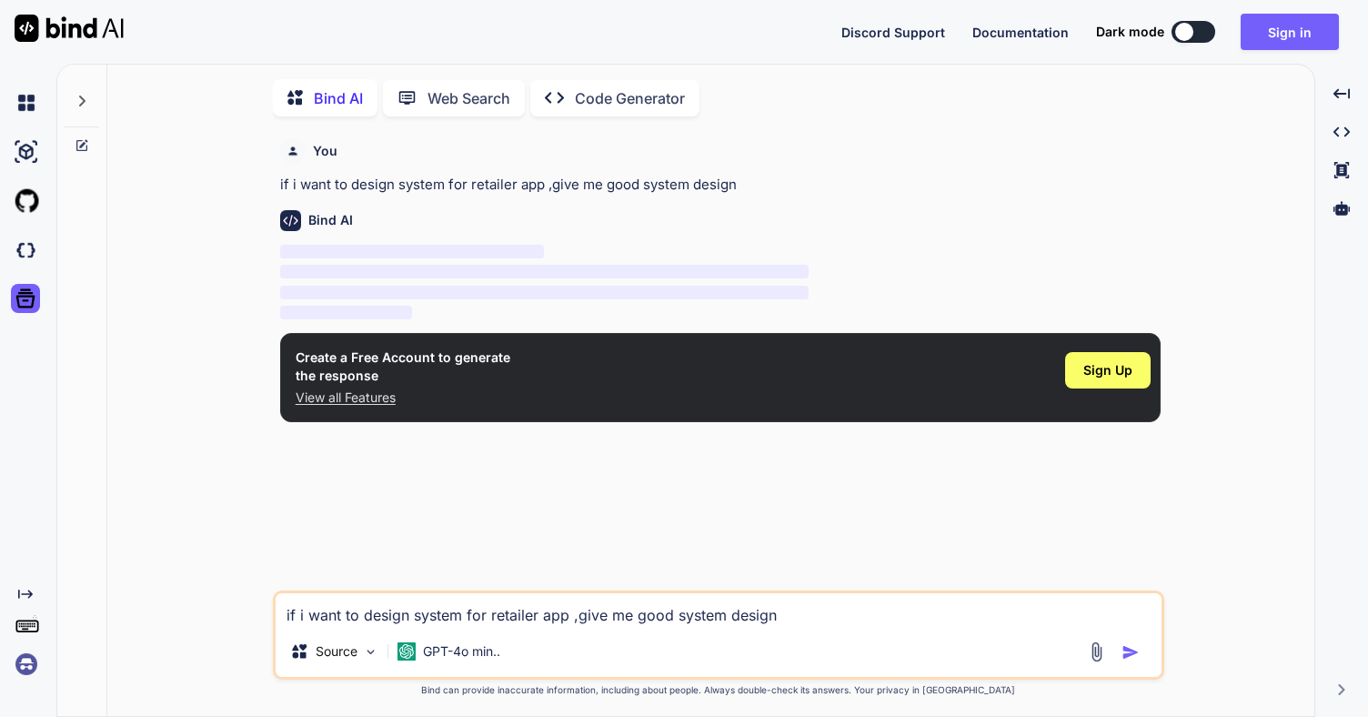
scroll to position [7, 0]
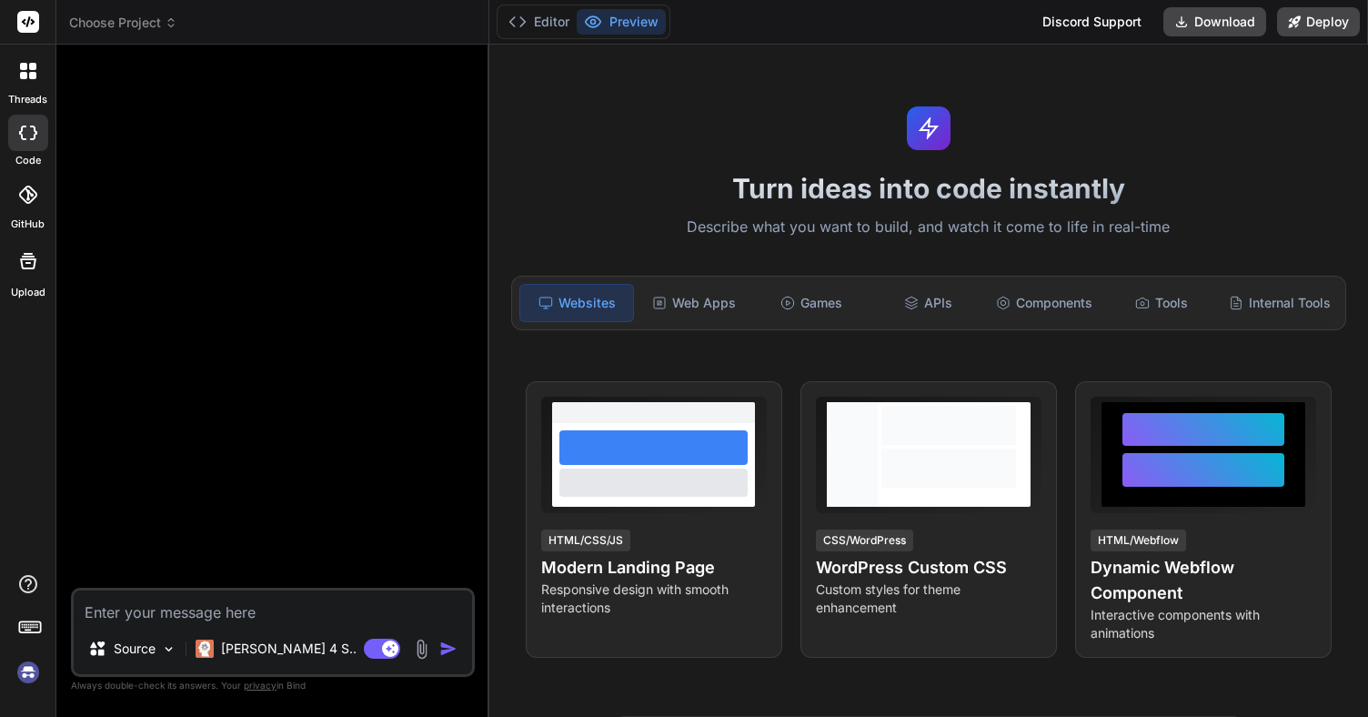
type textarea "x"
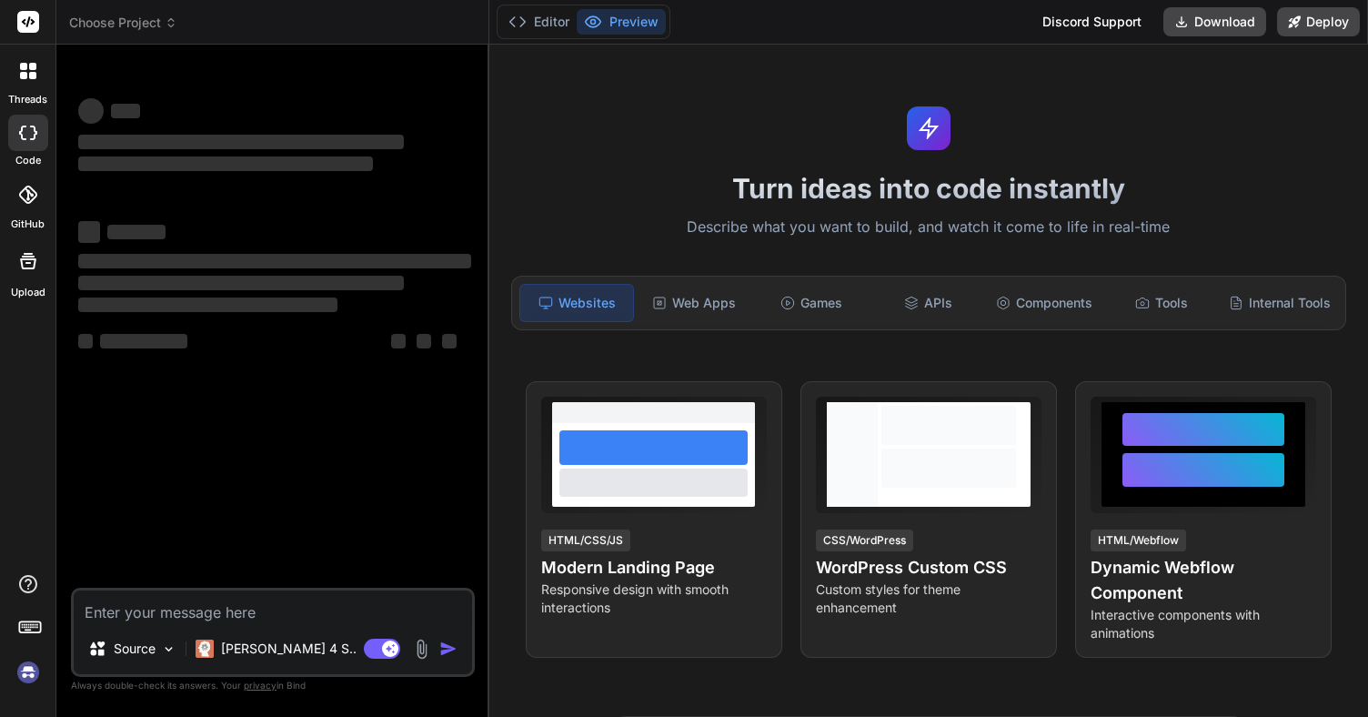
type textarea "x"
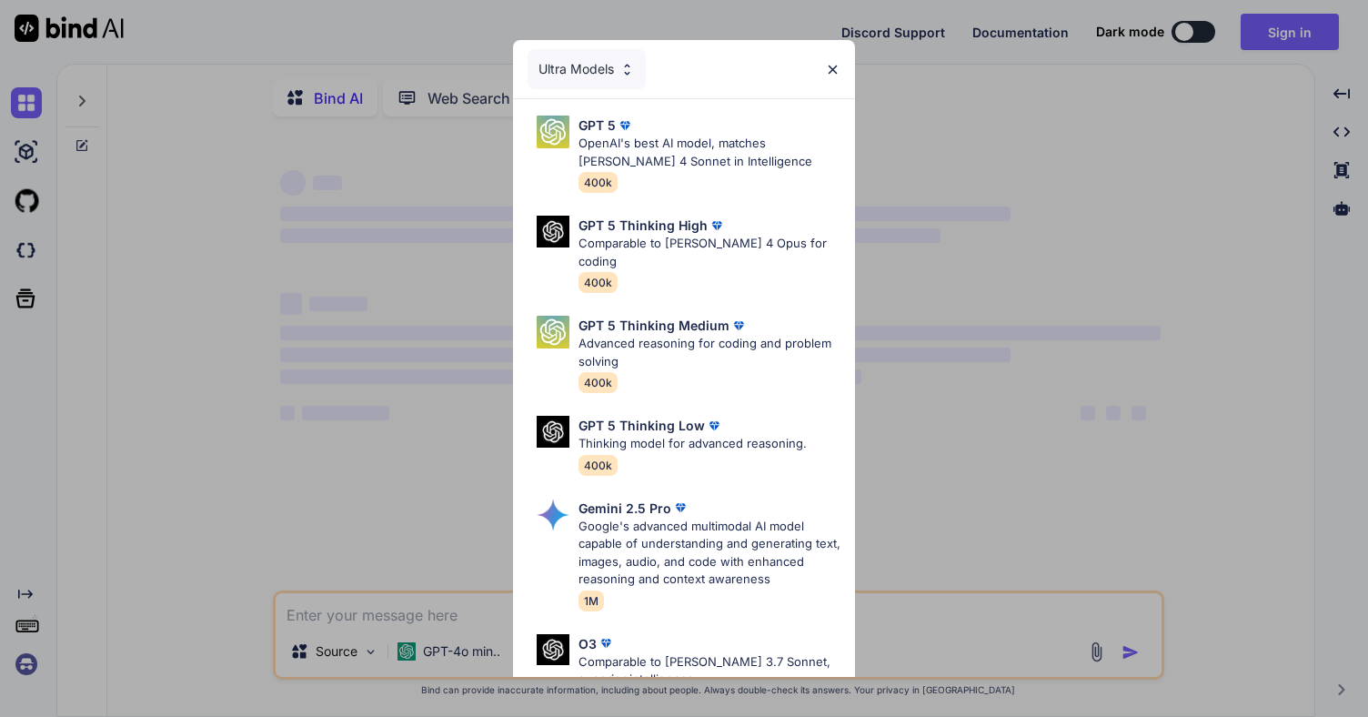
type textarea "x"
